Goal: Task Accomplishment & Management: Complete application form

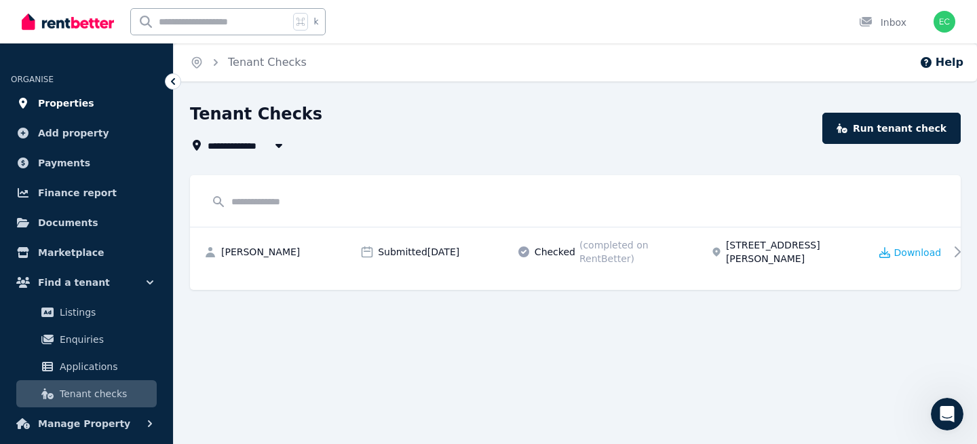
click at [65, 105] on span "Properties" at bounding box center [66, 103] width 56 height 16
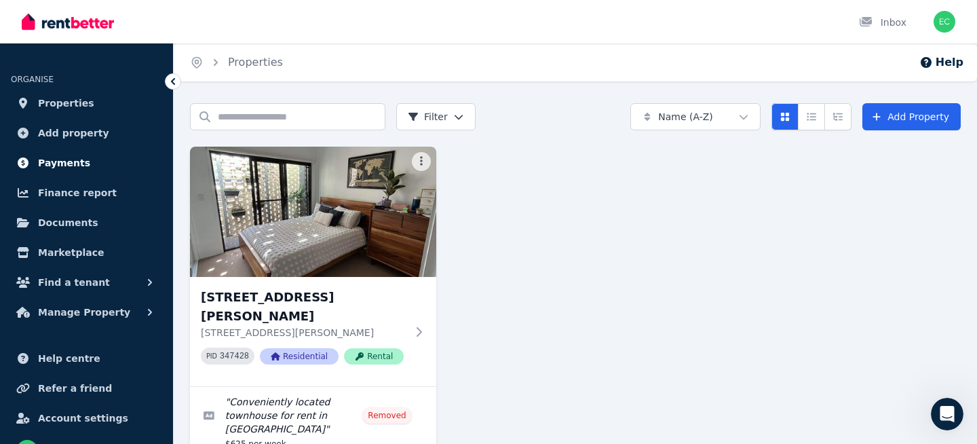
click at [81, 159] on span "Payments" at bounding box center [64, 163] width 52 height 16
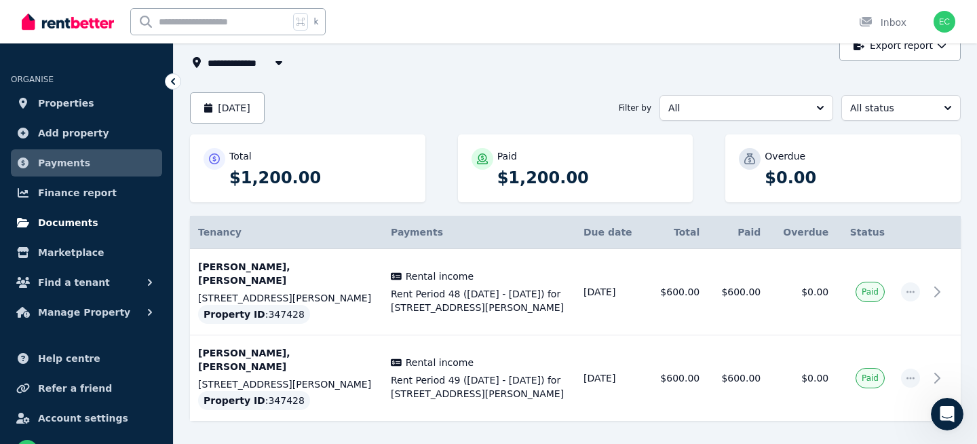
scroll to position [26, 0]
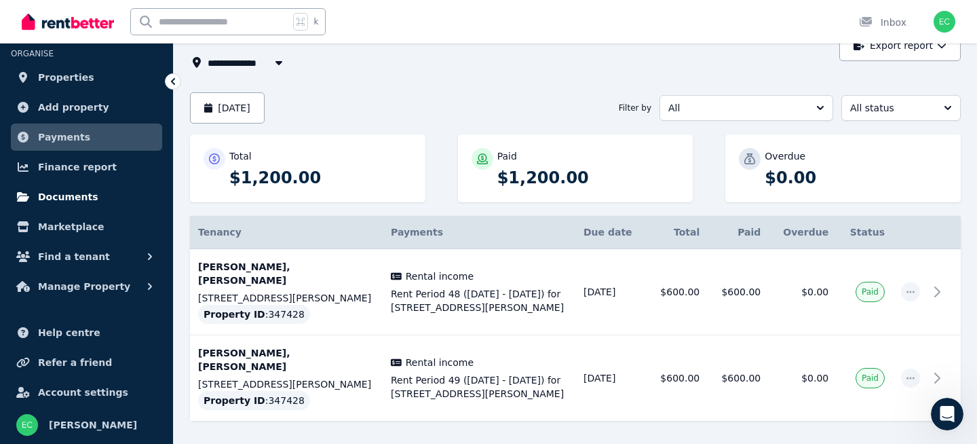
click at [71, 202] on span "Documents" at bounding box center [68, 197] width 60 height 16
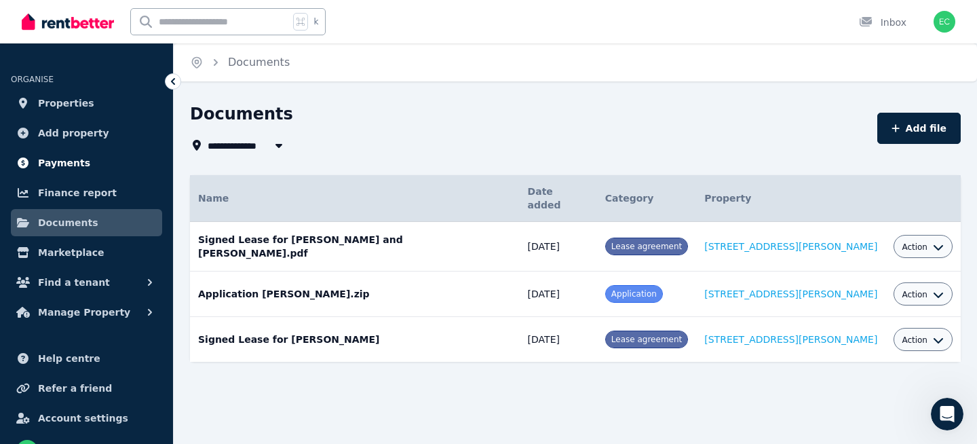
click at [65, 161] on span "Payments" at bounding box center [64, 163] width 52 height 16
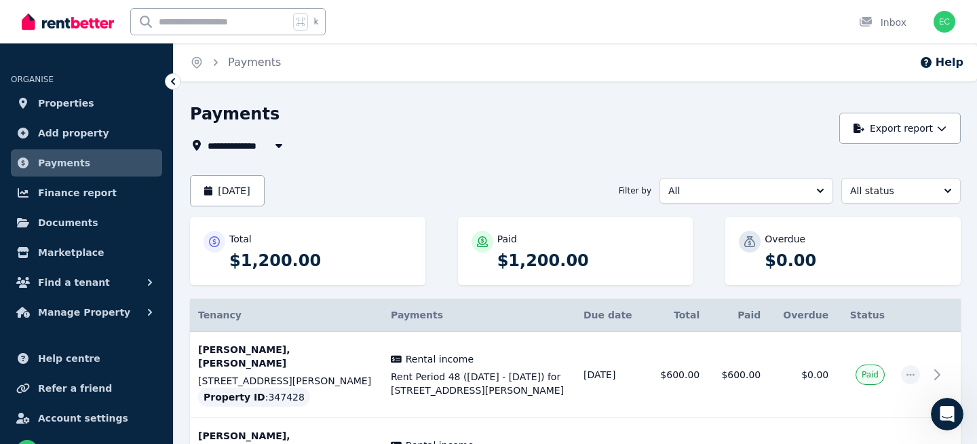
scroll to position [122, 0]
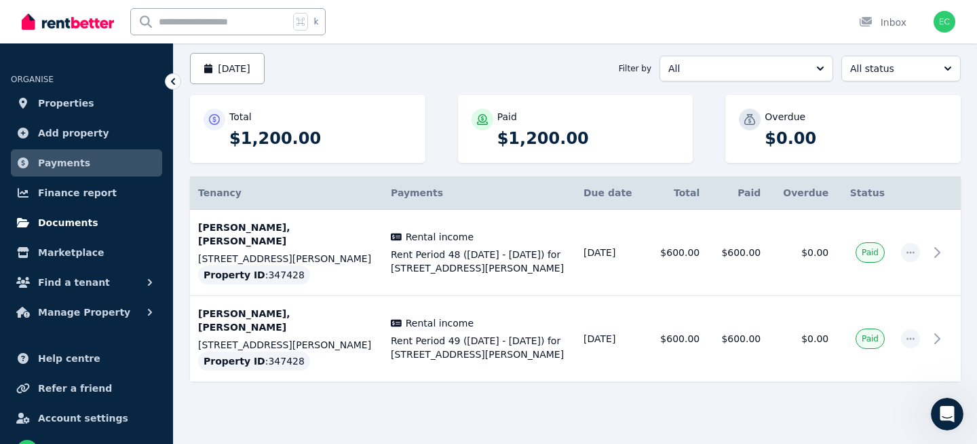
click at [64, 226] on span "Documents" at bounding box center [68, 222] width 60 height 16
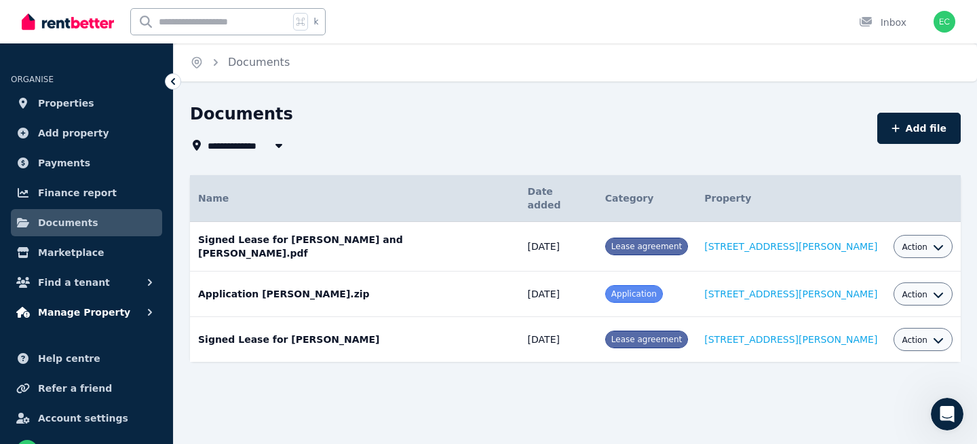
click at [90, 318] on span "Manage Property" at bounding box center [84, 312] width 92 height 16
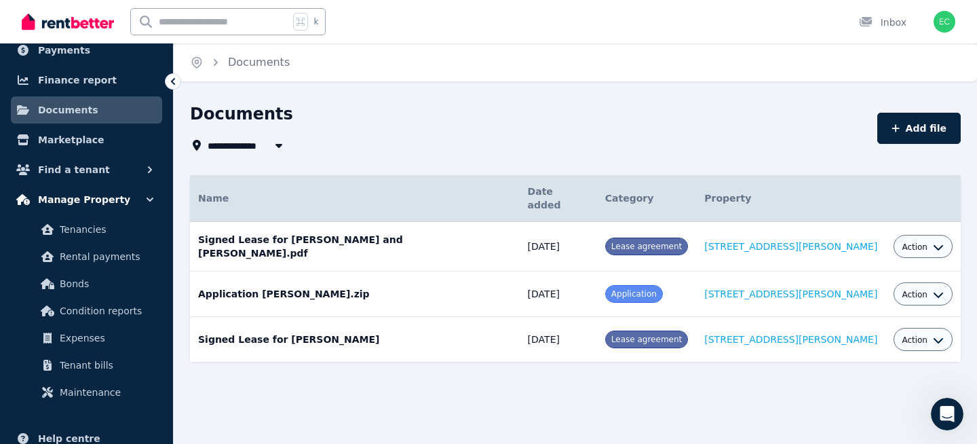
scroll to position [123, 0]
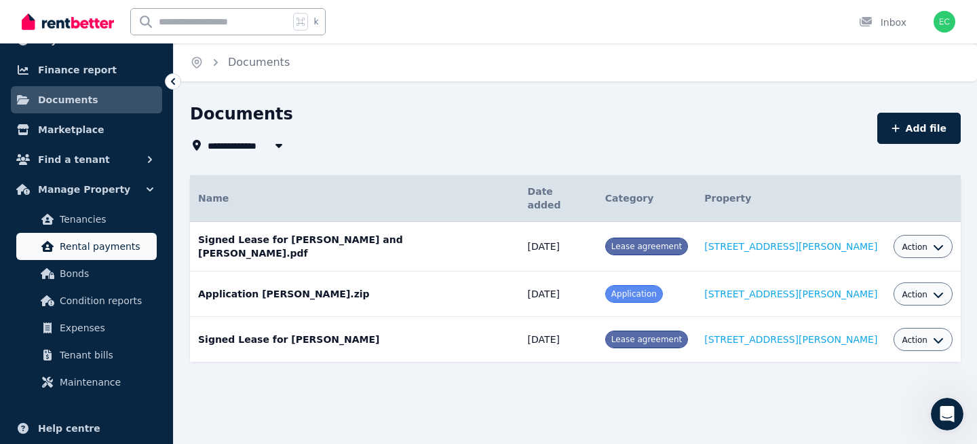
click at [116, 247] on span "Rental payments" at bounding box center [106, 246] width 92 height 16
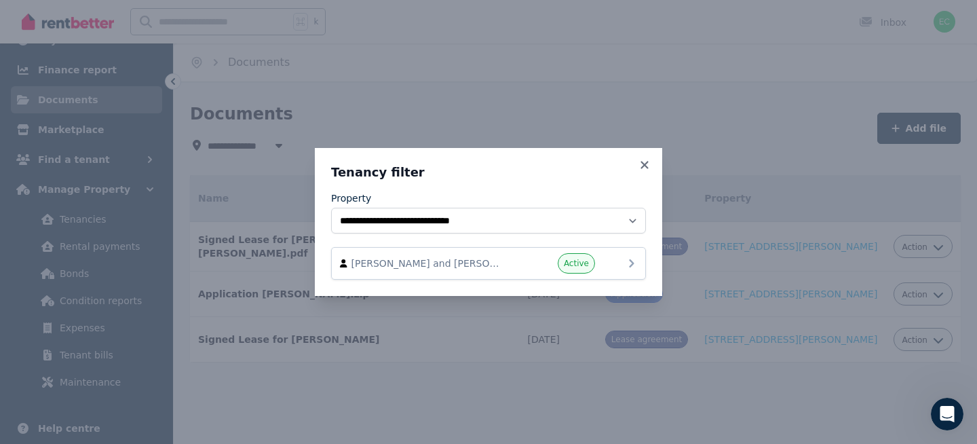
click at [530, 256] on div "Active" at bounding box center [554, 263] width 81 height 20
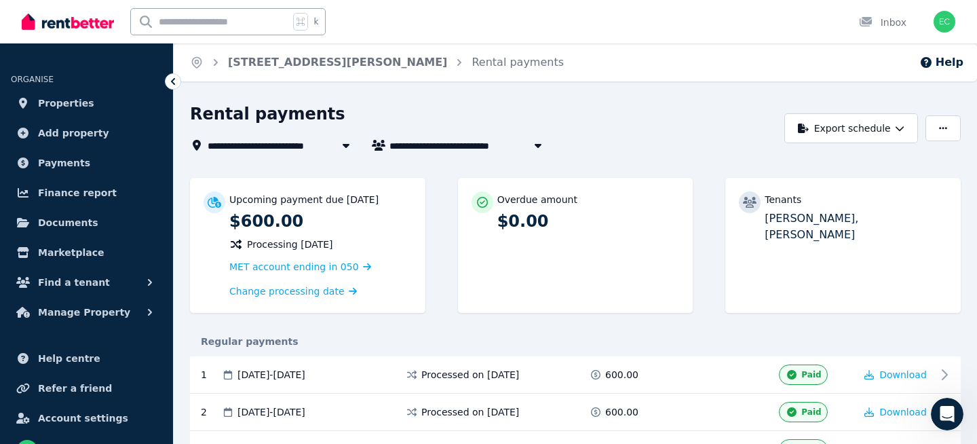
click at [539, 144] on icon "button" at bounding box center [538, 146] width 7 height 4
type input "**********"
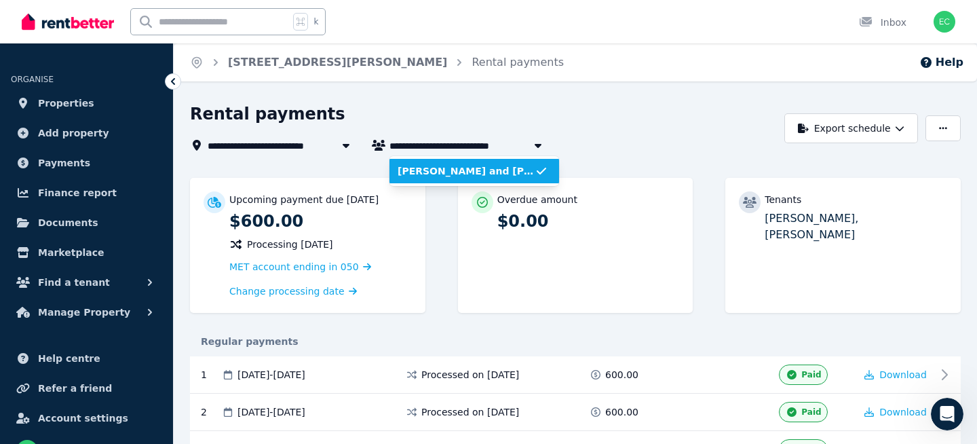
click at [539, 144] on icon "button" at bounding box center [538, 146] width 7 height 4
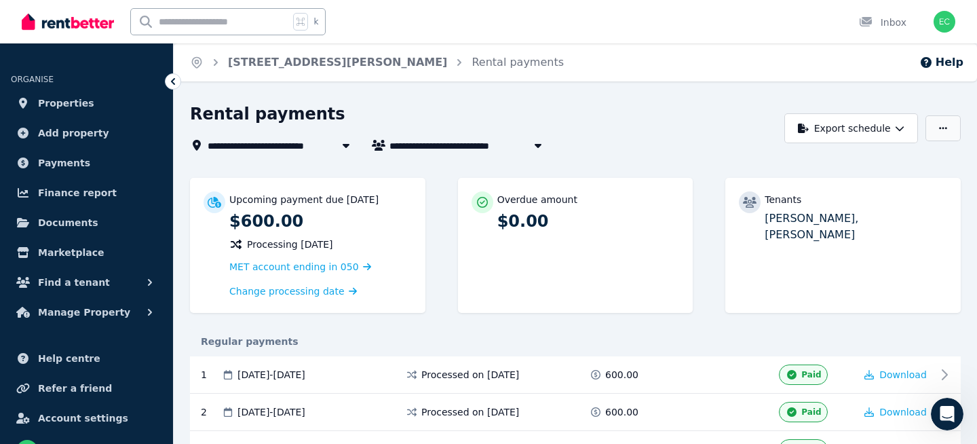
click at [942, 131] on icon "button" at bounding box center [943, 127] width 8 height 9
click at [324, 147] on span "[STREET_ADDRESS][PERSON_NAME]" at bounding box center [306, 145] width 197 height 16
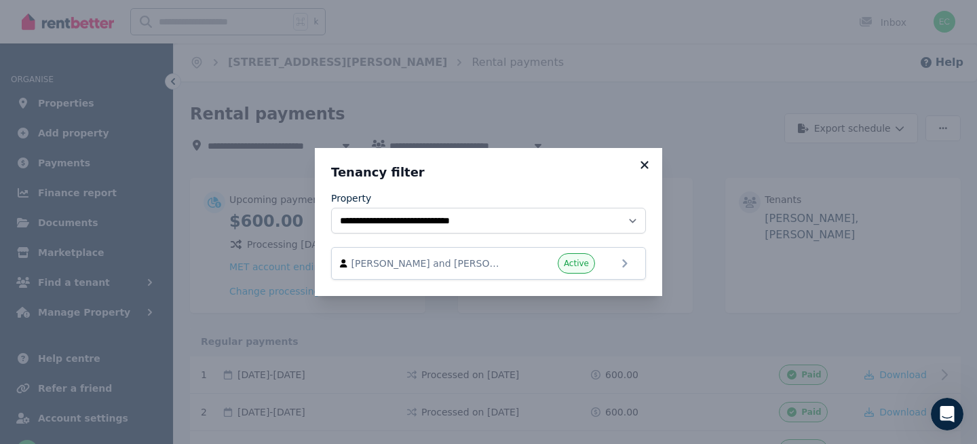
click at [645, 164] on icon at bounding box center [643, 164] width 7 height 7
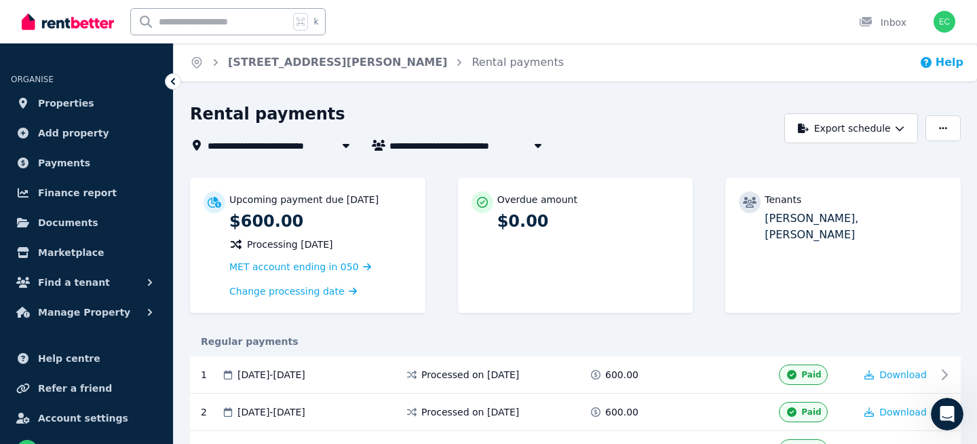
click at [959, 64] on button "Help" at bounding box center [941, 62] width 44 height 16
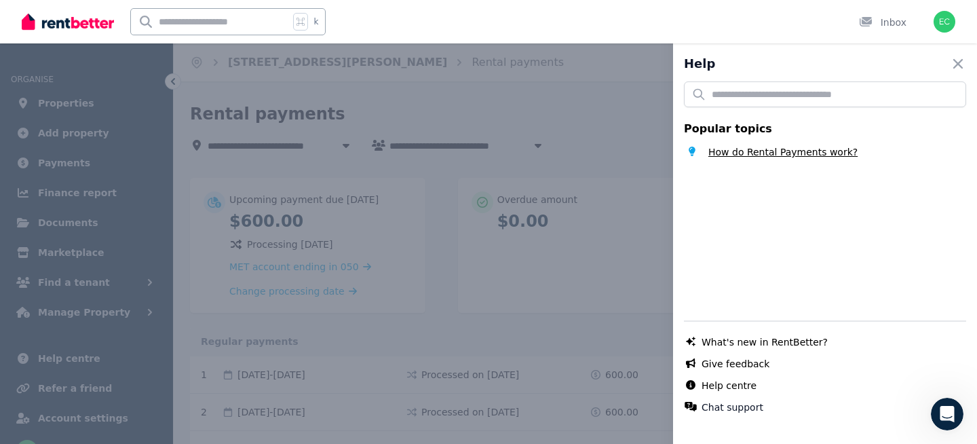
click at [830, 151] on span "How do Rental Payments work?" at bounding box center [782, 152] width 149 height 14
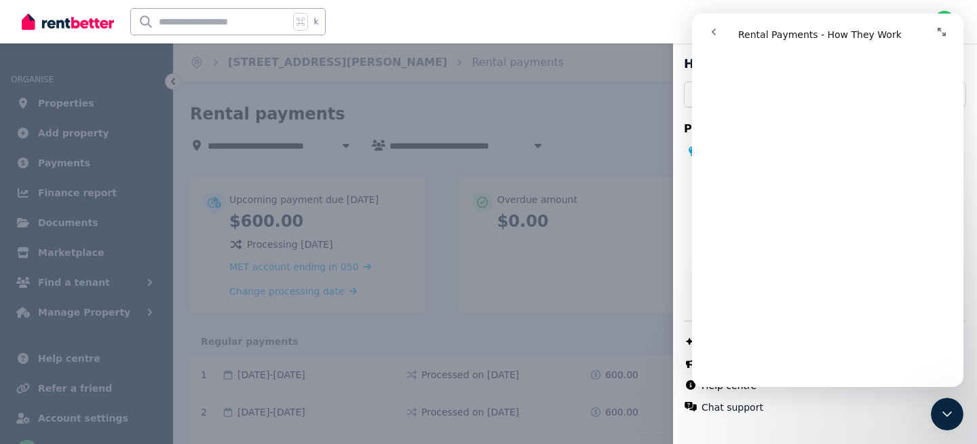
scroll to position [4581, 0]
click at [548, 85] on div "Help Close panel Popular topics How do Rental Payments work? Chat with us live …" at bounding box center [488, 222] width 977 height 444
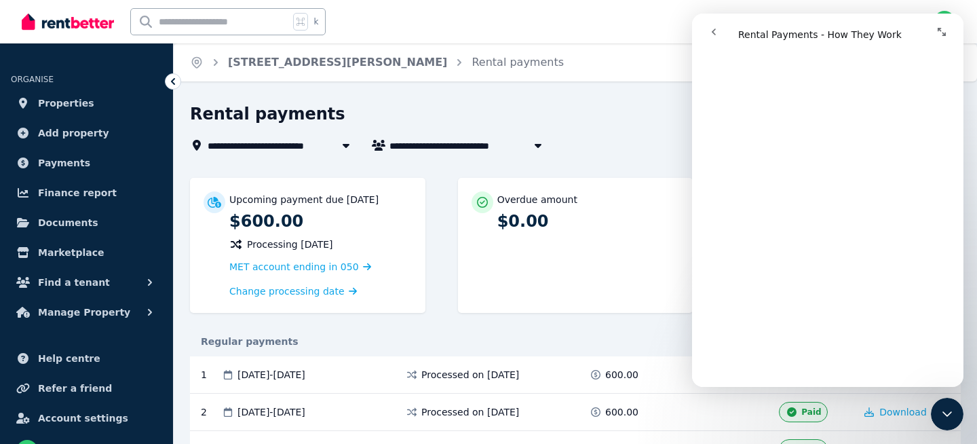
scroll to position [18, 0]
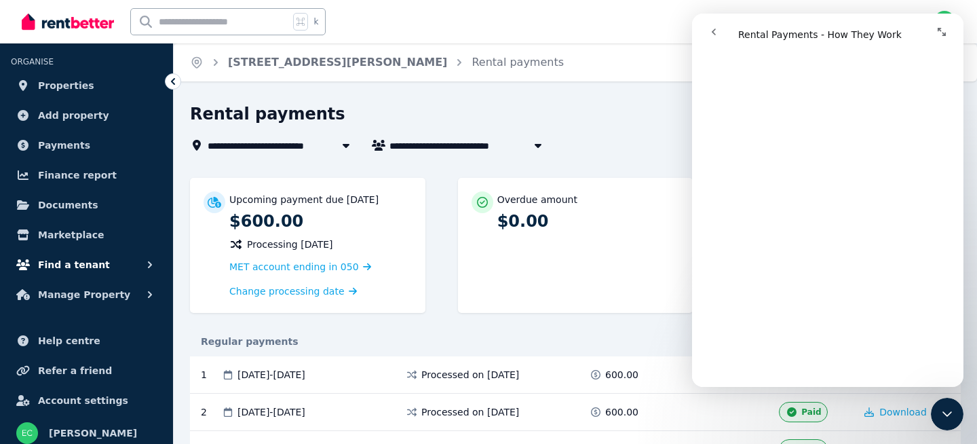
click at [66, 269] on span "Find a tenant" at bounding box center [74, 264] width 72 height 16
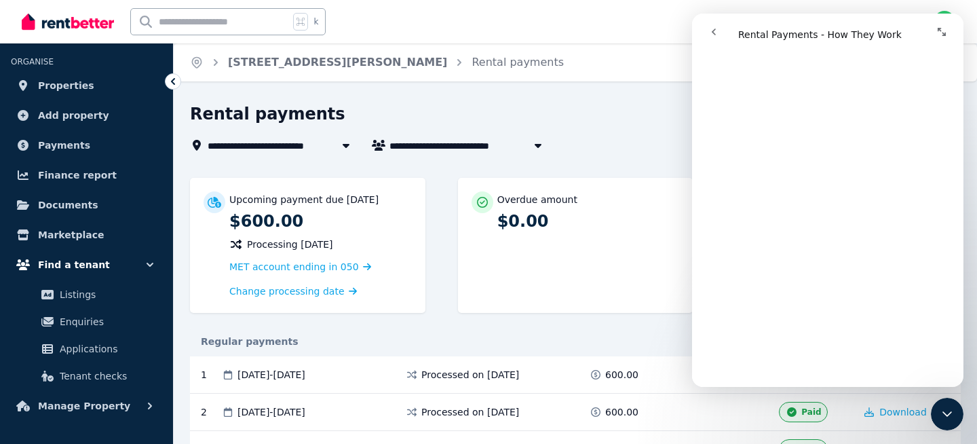
click at [69, 269] on span "Find a tenant" at bounding box center [74, 264] width 72 height 16
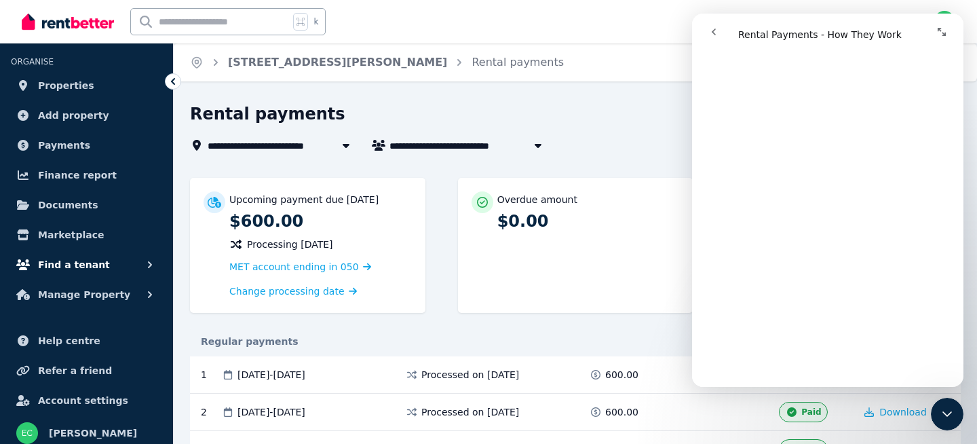
click at [66, 263] on span "Find a tenant" at bounding box center [74, 264] width 72 height 16
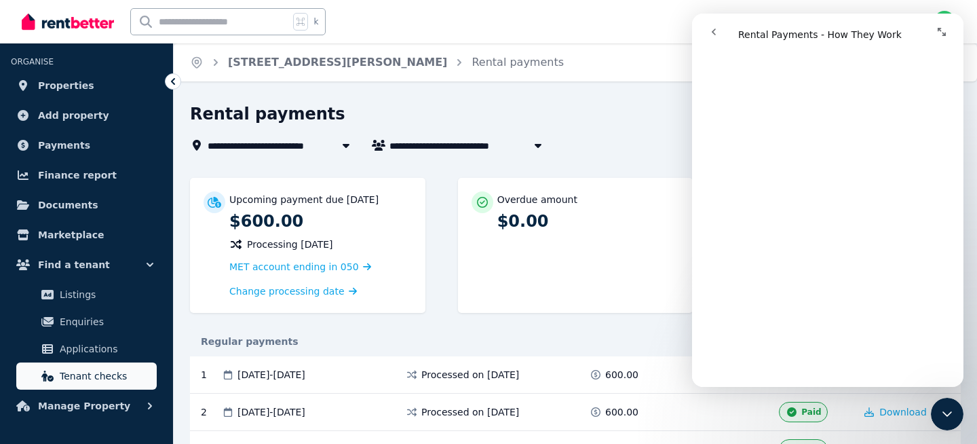
click at [112, 379] on span "Tenant checks" at bounding box center [106, 376] width 92 height 16
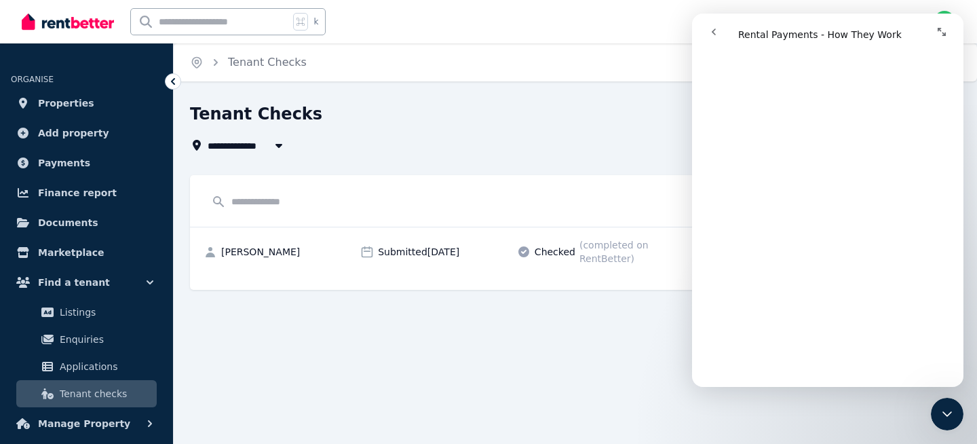
click at [709, 30] on icon "go back" at bounding box center [713, 31] width 11 height 11
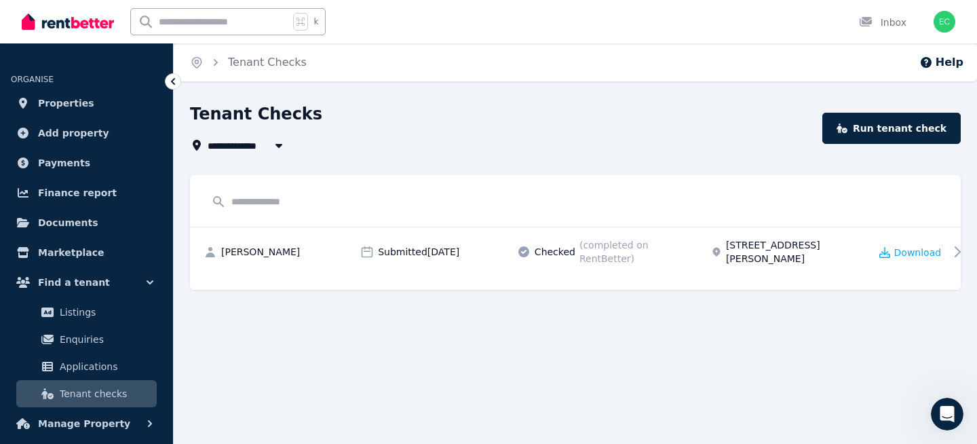
click at [267, 145] on button "button" at bounding box center [279, 145] width 24 height 16
type input "**********"
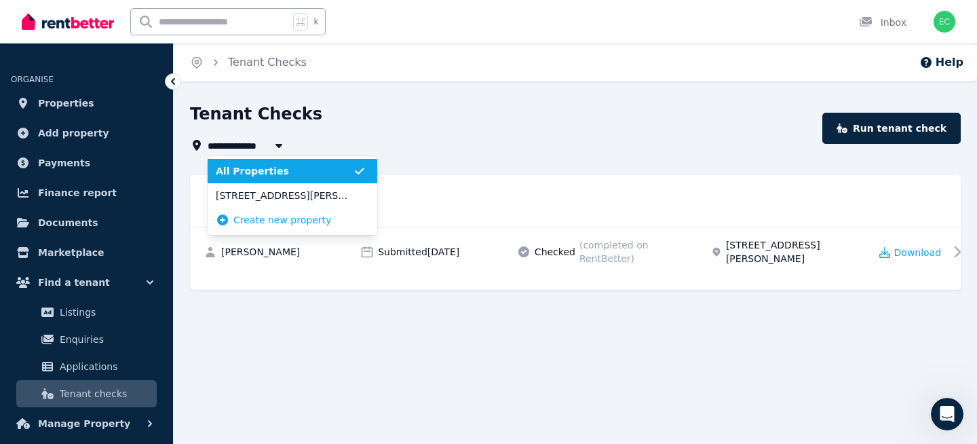
click at [379, 122] on div "Tenant Checks" at bounding box center [502, 116] width 624 height 26
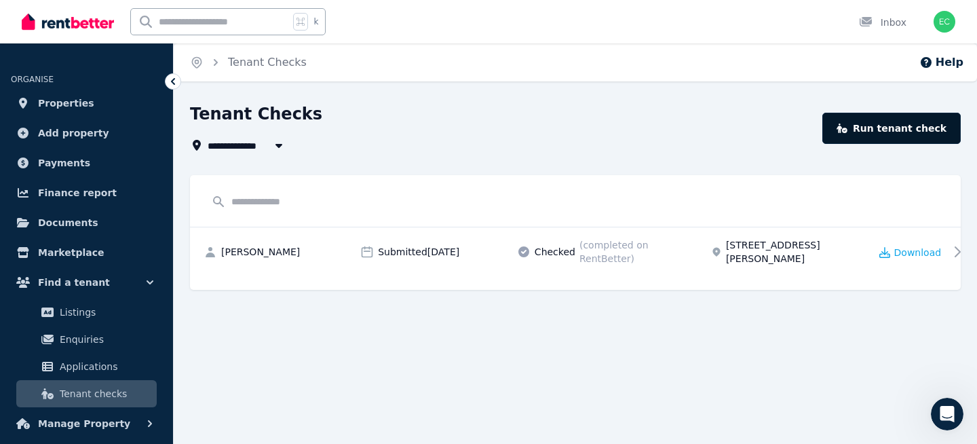
click at [847, 128] on icon at bounding box center [841, 127] width 11 height 9
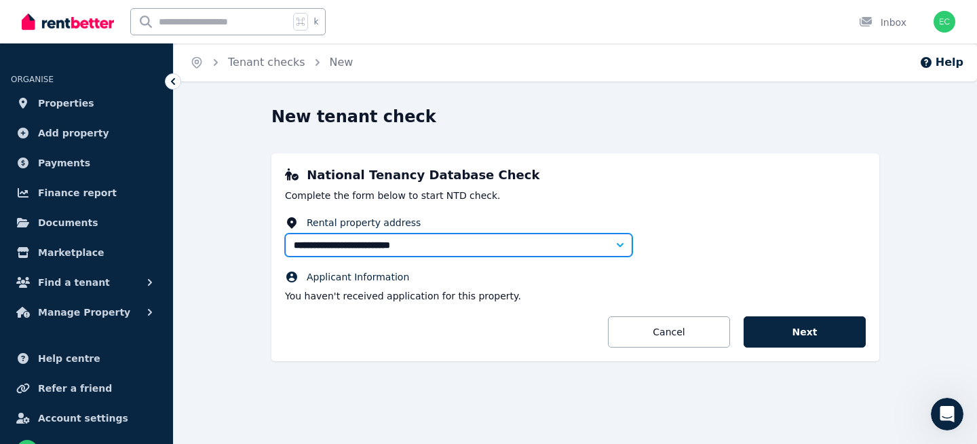
click at [455, 248] on input "**********" at bounding box center [458, 244] width 347 height 23
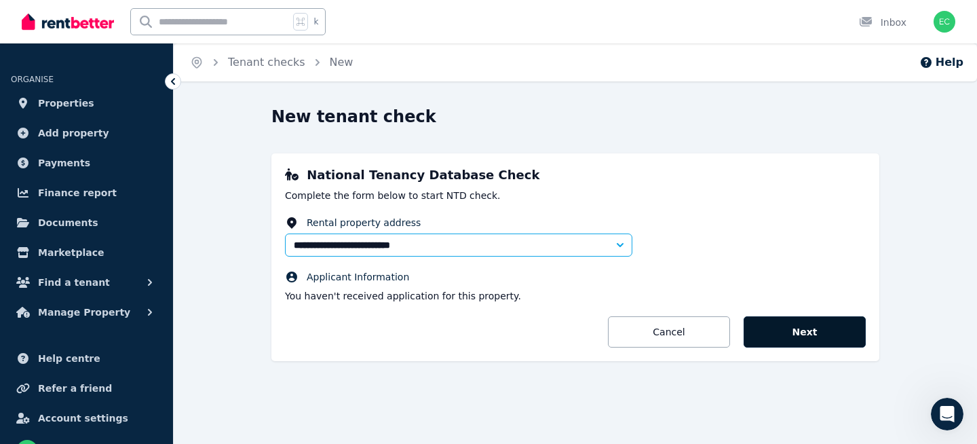
click at [817, 331] on button "Next" at bounding box center [804, 331] width 122 height 31
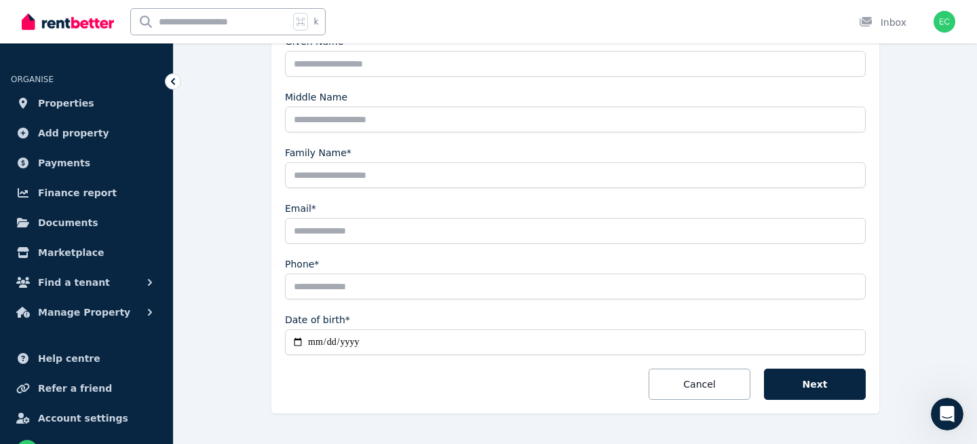
scroll to position [286, 0]
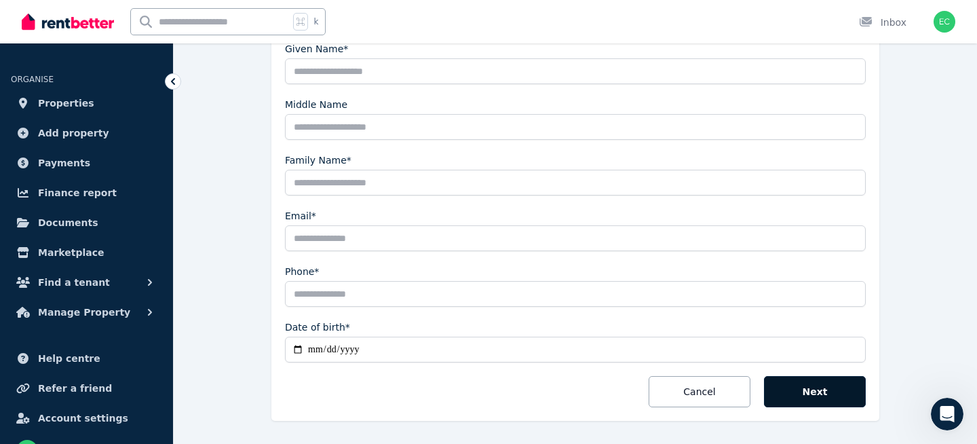
click at [828, 394] on button "Next" at bounding box center [815, 391] width 102 height 31
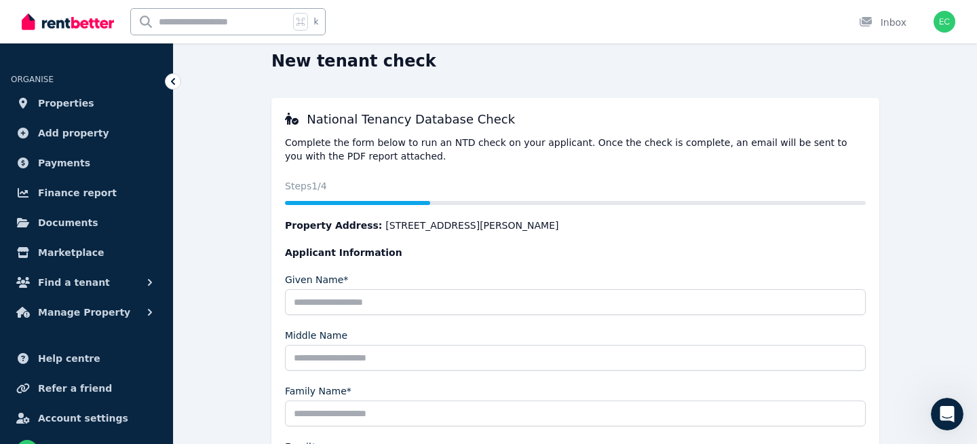
scroll to position [0, 0]
